Goal: Information Seeking & Learning: Learn about a topic

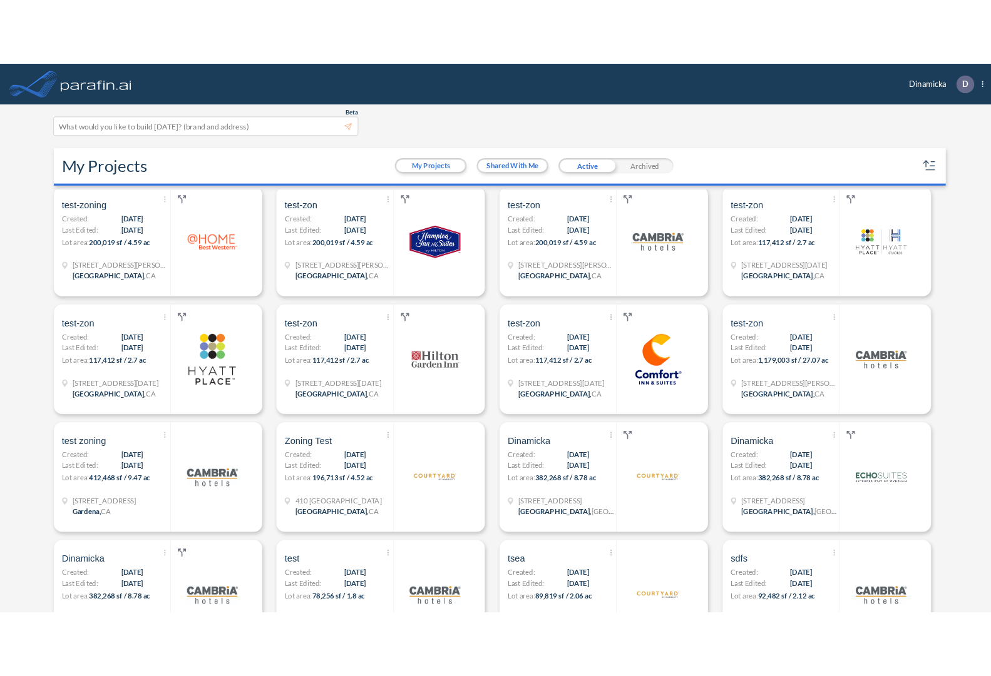
scroll to position [995, 0]
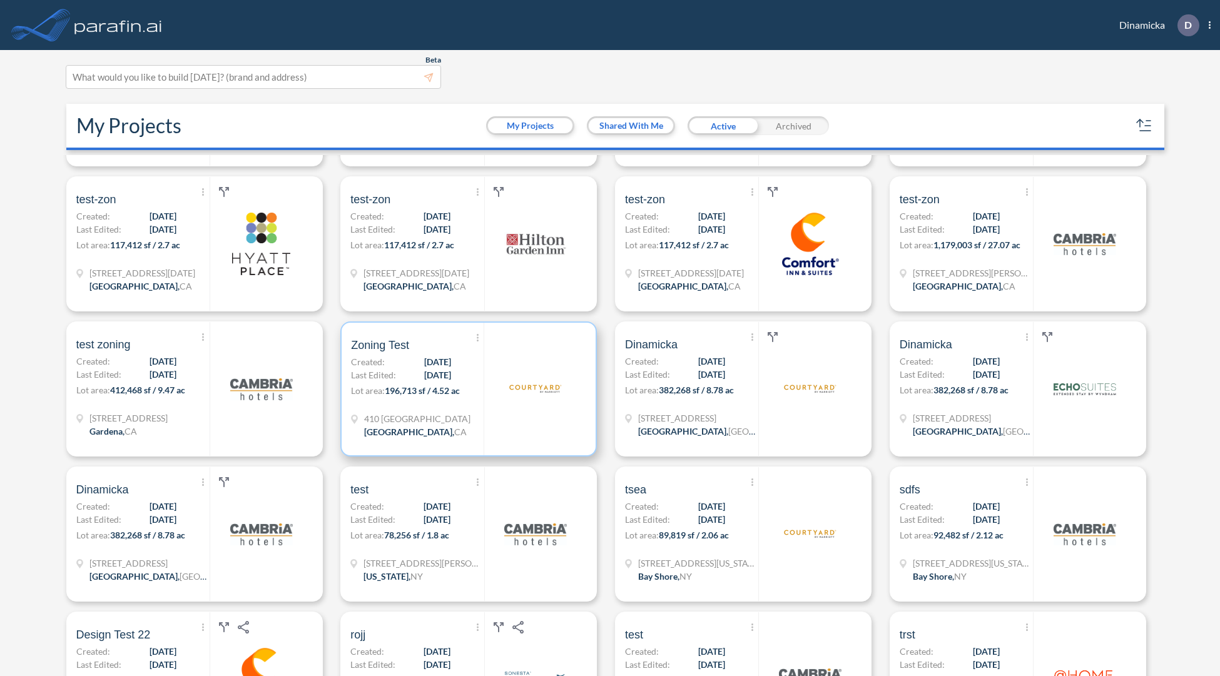
click at [434, 367] on span "[DATE]" at bounding box center [437, 361] width 27 height 13
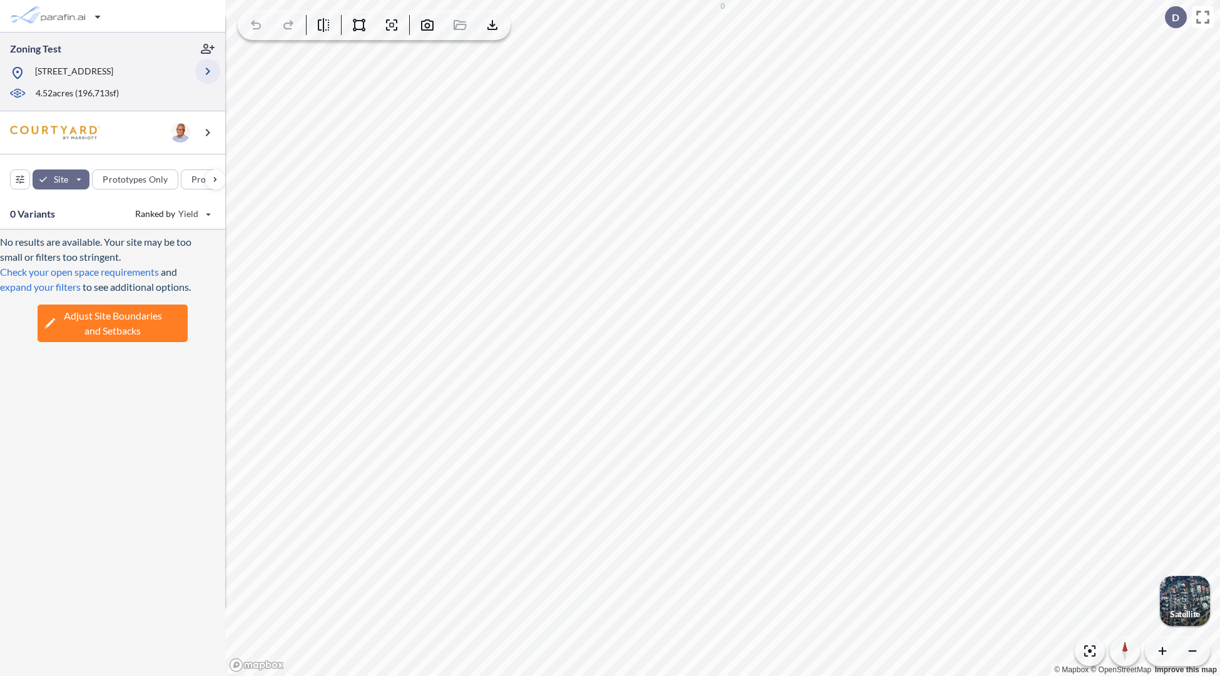
click at [204, 77] on icon "button" at bounding box center [207, 71] width 15 height 15
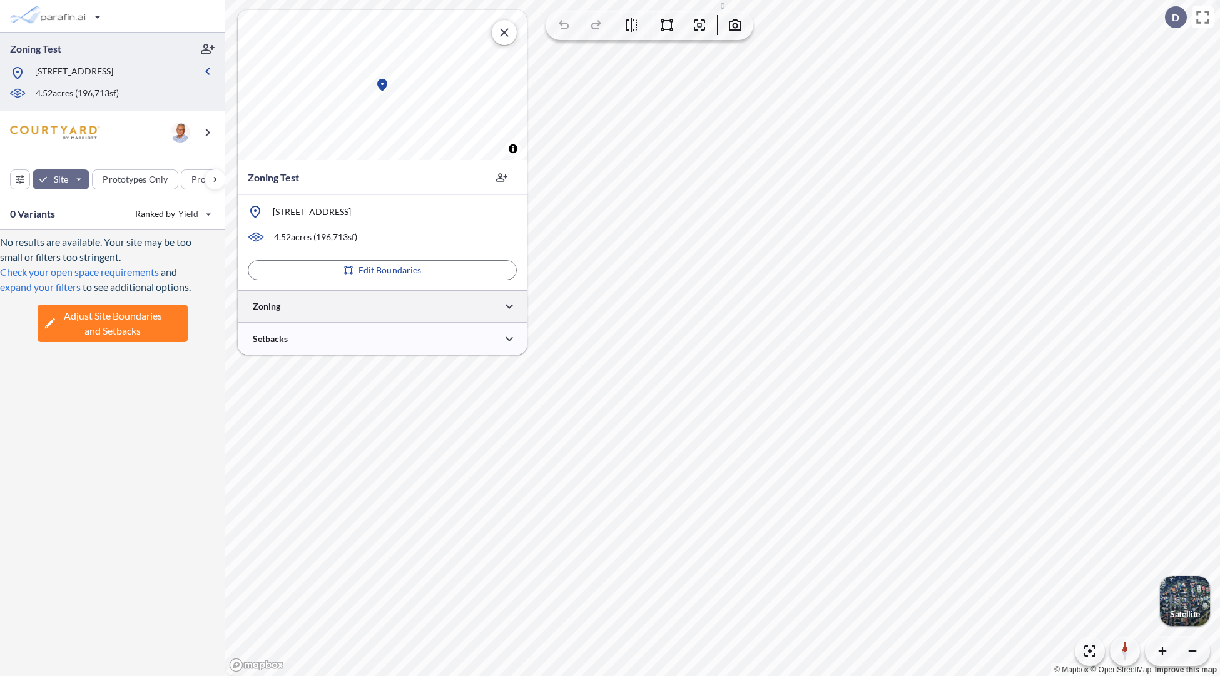
click at [448, 308] on div at bounding box center [382, 306] width 289 height 32
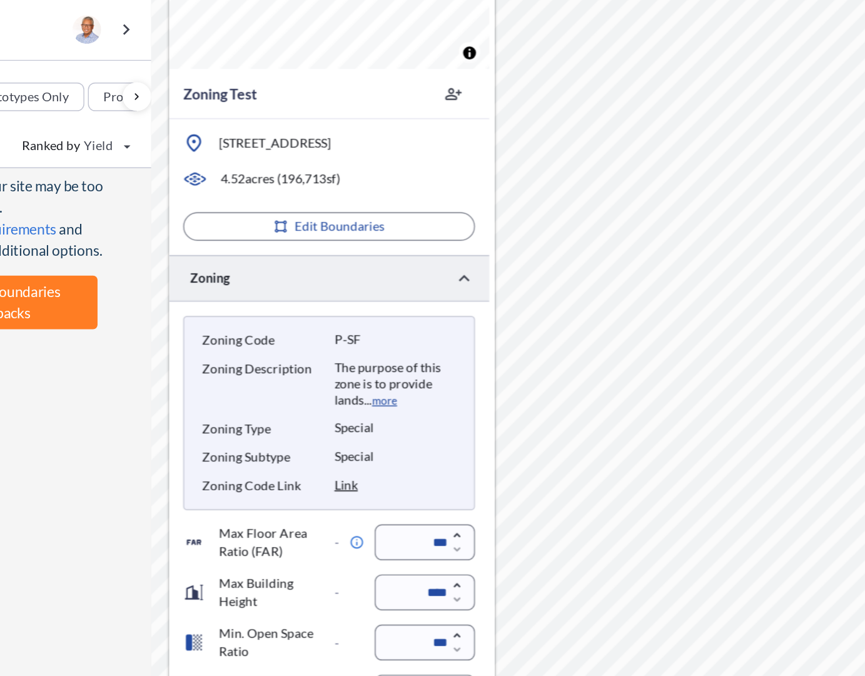
click at [403, 413] on div "Zoning Type Special" at bounding box center [350, 412] width 178 height 13
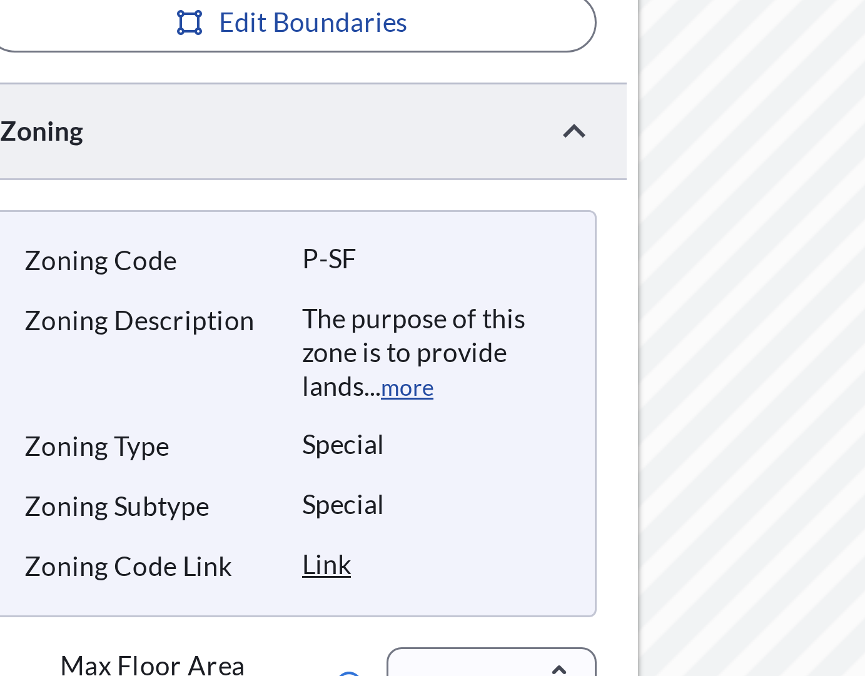
click at [388, 404] on div "Zoning Code P-SF Zoning Description The purpose of this zone is to provide land…" at bounding box center [350, 401] width 204 height 136
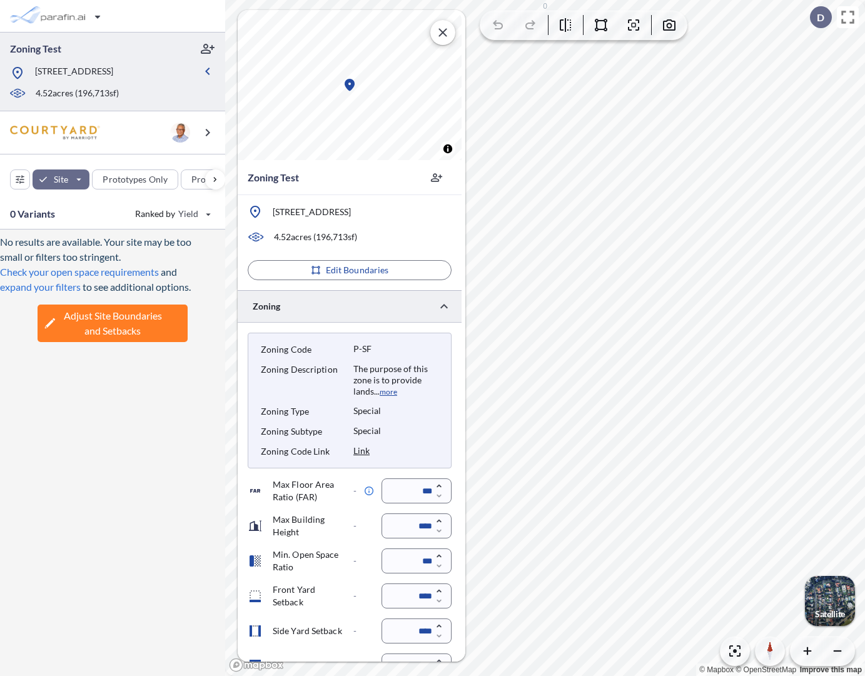
click at [406, 426] on div "Zoning Subtype Special" at bounding box center [350, 432] width 178 height 13
